Goal: Find specific page/section: Locate a particular part of the current website

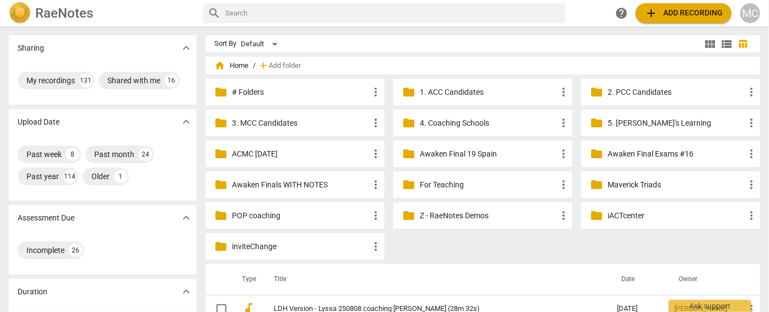
click at [285, 17] on input "text" at bounding box center [392, 13] width 335 height 18
type input "shaun"
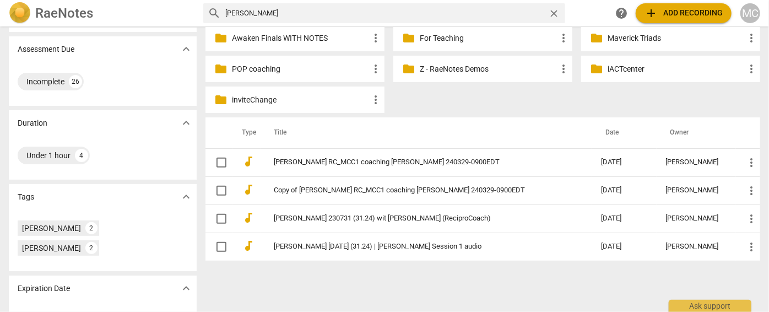
scroll to position [150, 0]
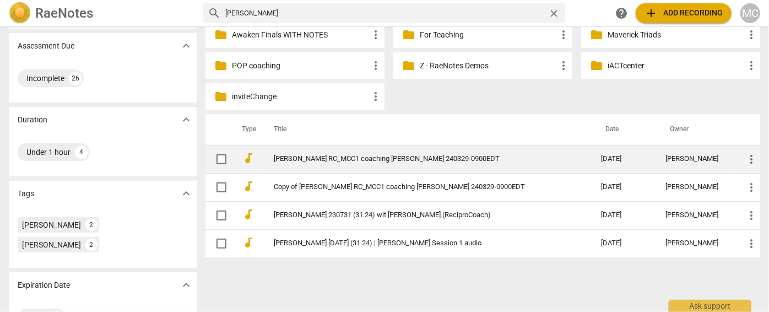
click at [356, 161] on link "Matthew RC_MCC1 coaching Shaun 240329-0900EDT" at bounding box center [417, 159] width 287 height 8
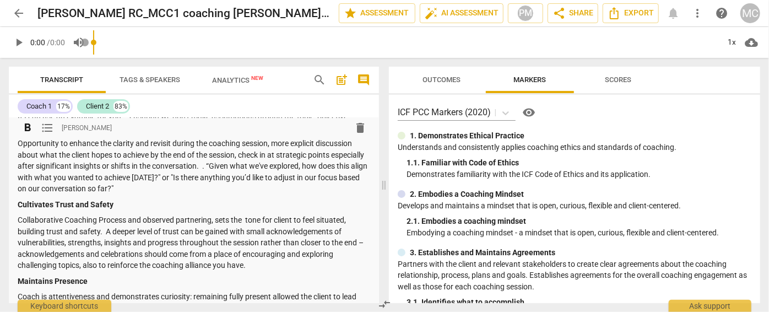
scroll to position [501, 0]
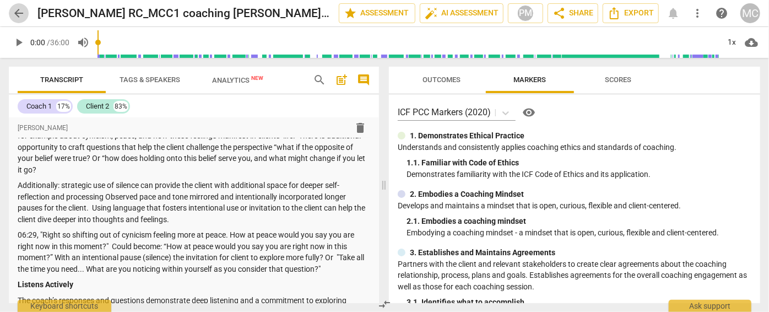
click at [25, 11] on span "arrow_back" at bounding box center [19, 13] width 20 height 13
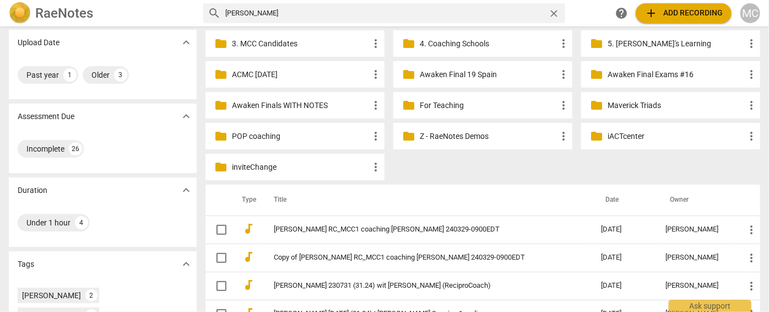
scroll to position [150, 0]
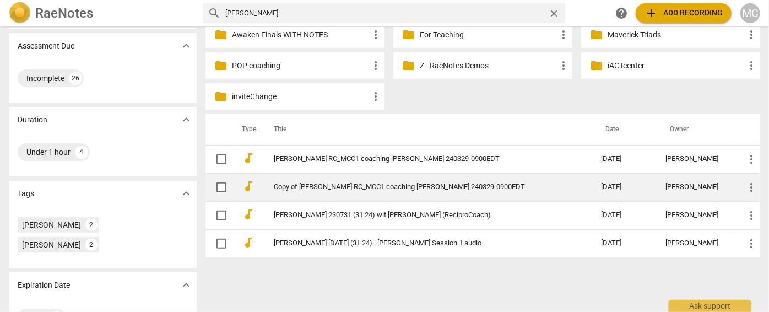
click at [316, 193] on td "Copy of Matthew RC_MCC1 coaching Shaun 240329-0900EDT" at bounding box center [427, 187] width 332 height 28
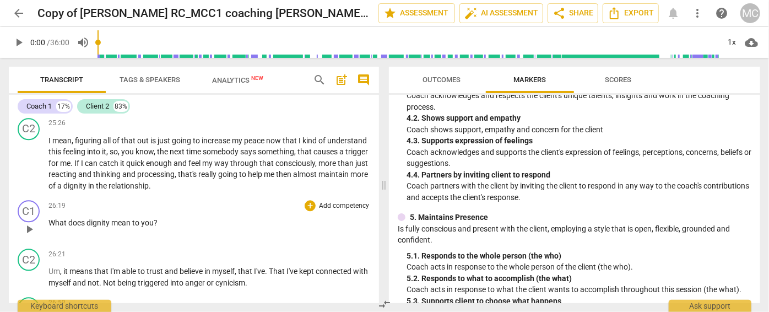
scroll to position [3404, 0]
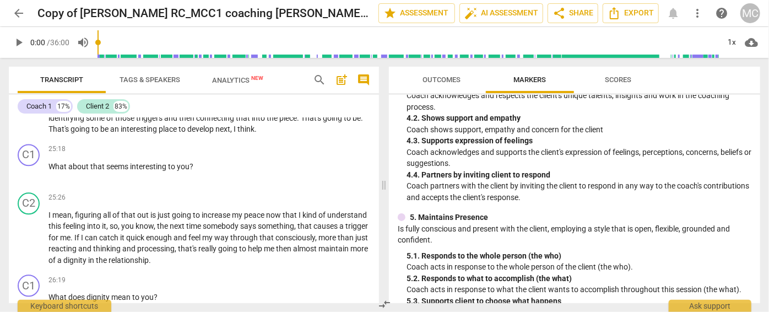
click at [535, 250] on div "5. 1. Responds to the whole person (the who)" at bounding box center [578, 256] width 345 height 12
